Goal: Find specific page/section: Find specific page/section

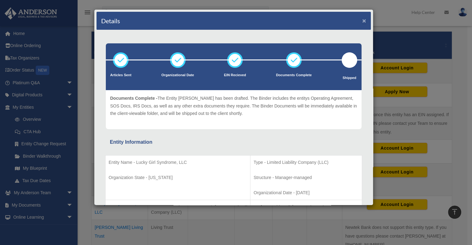
click at [362, 19] on button "×" at bounding box center [364, 20] width 4 height 7
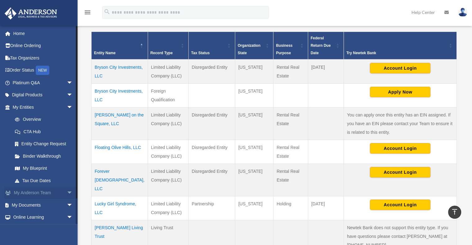
click at [67, 190] on span "arrow_drop_down" at bounding box center [73, 193] width 12 height 13
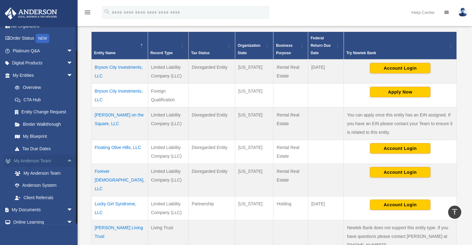
scroll to position [62, 0]
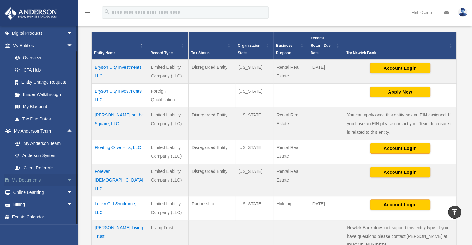
click at [67, 180] on span "arrow_drop_down" at bounding box center [73, 180] width 12 height 13
click at [26, 194] on link "Box" at bounding box center [46, 193] width 74 height 12
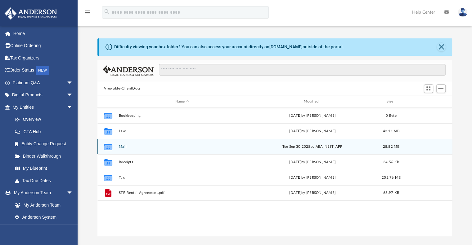
scroll to position [136, 350]
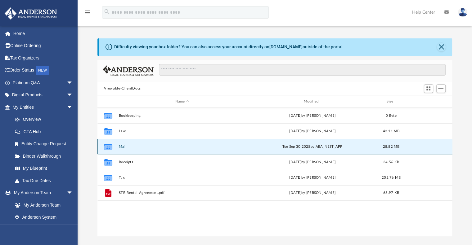
click at [119, 147] on button "Mail" at bounding box center [182, 147] width 127 height 4
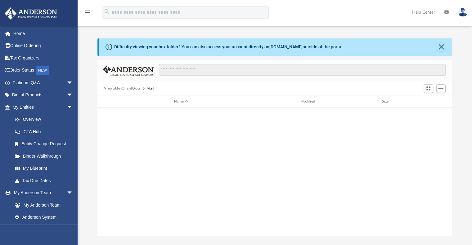
scroll to position [11, 0]
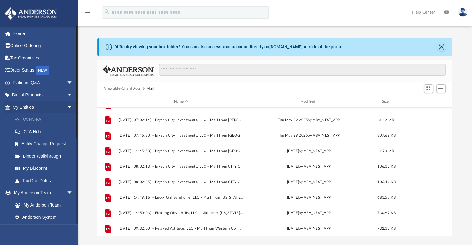
click at [25, 120] on link "Overview" at bounding box center [46, 120] width 74 height 12
